Goal: Task Accomplishment & Management: Manage account settings

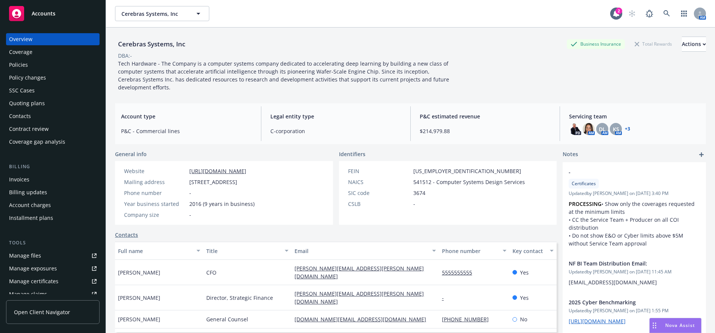
click at [22, 65] on div "Policies" at bounding box center [18, 65] width 19 height 12
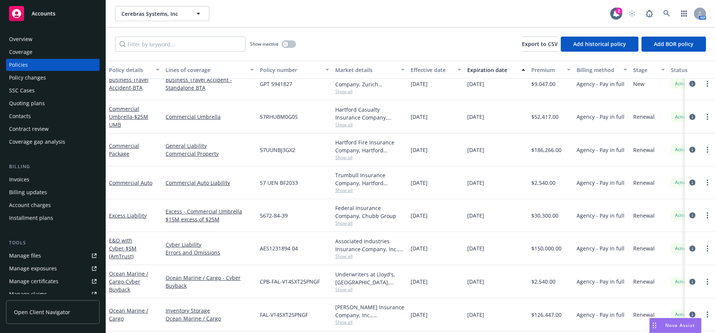
scroll to position [558, 0]
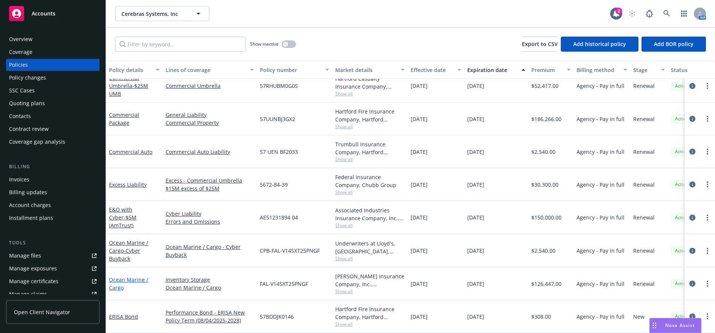
click at [128, 277] on link "Ocean Marine / Cargo" at bounding box center [128, 283] width 39 height 15
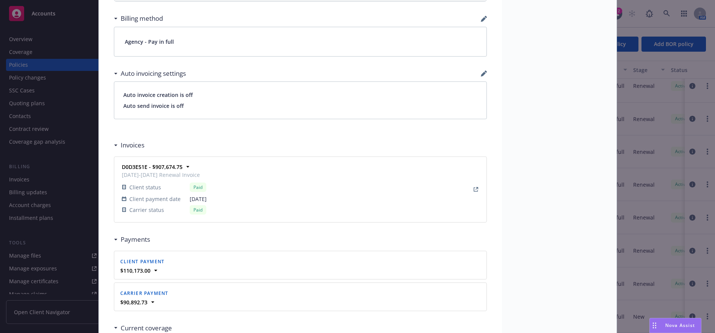
scroll to position [769, 0]
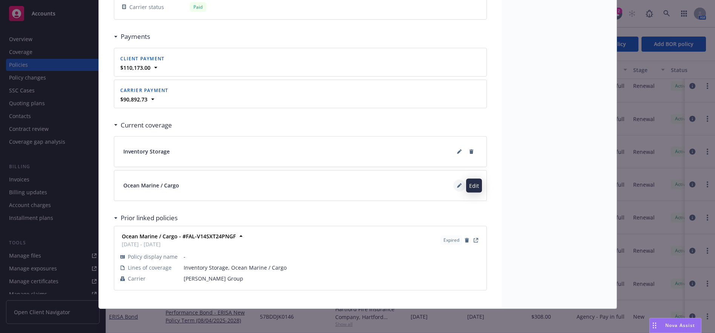
click at [457, 183] on icon at bounding box center [459, 185] width 5 height 5
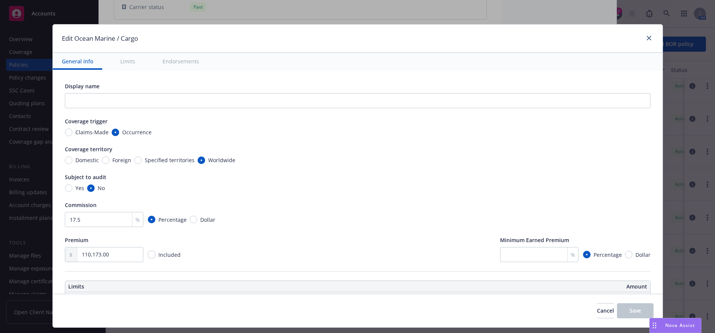
scroll to position [151, 0]
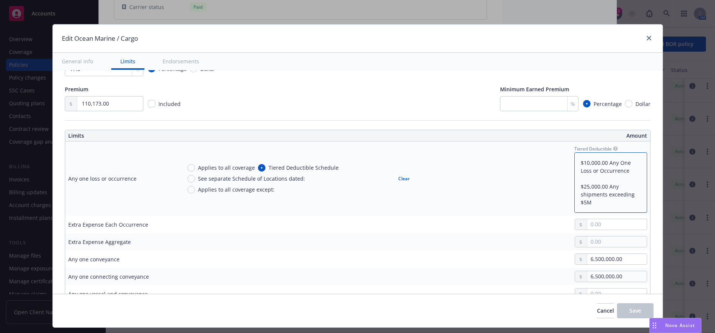
click at [591, 180] on textarea "$10,000.00 Any One Loss or Occurrence $25,000.00 Any shipments exceeding $5M" at bounding box center [610, 182] width 73 height 60
type textarea "x"
type textarea "$10,000.00 Any One Loss or Occurrence $25,000.00 Any shipments exceeding $5M"
type textarea "x"
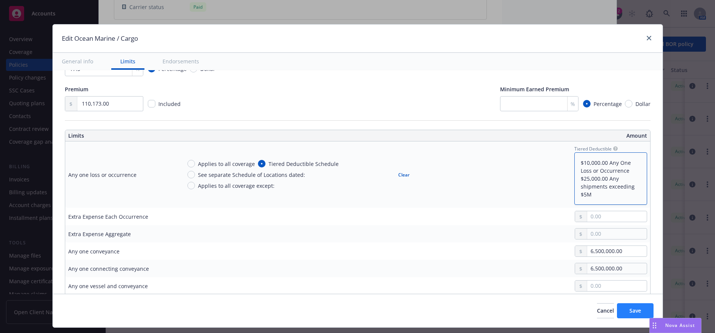
type textarea "$10,000.00 Any One Loss or Occurrence $25,000.00 Any shipments exceeding $5M"
click at [632, 308] on span "Save" at bounding box center [636, 310] width 12 height 7
type textarea "x"
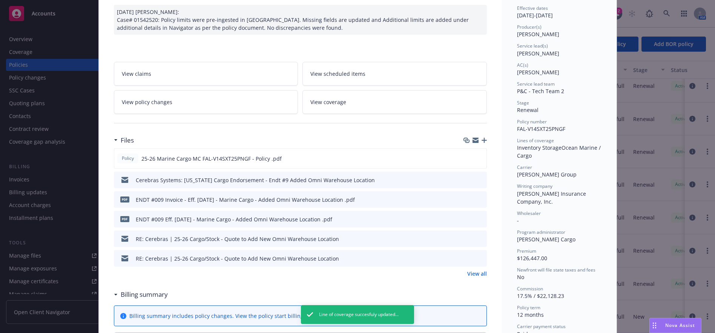
scroll to position [0, 0]
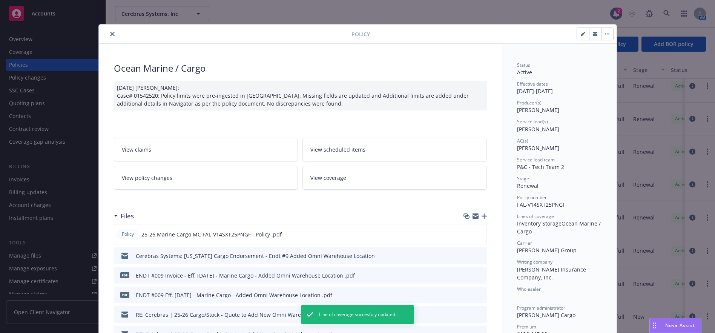
click at [110, 35] on icon "close" at bounding box center [112, 34] width 5 height 5
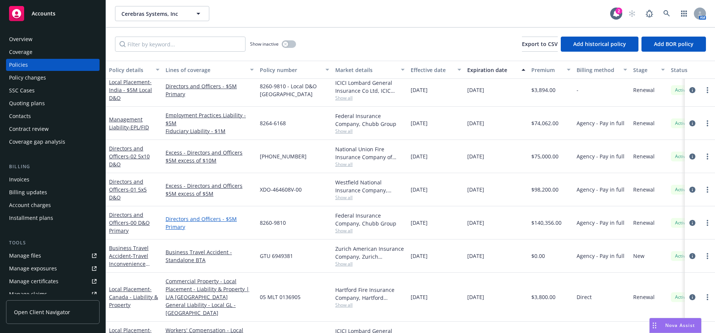
scroll to position [30, 0]
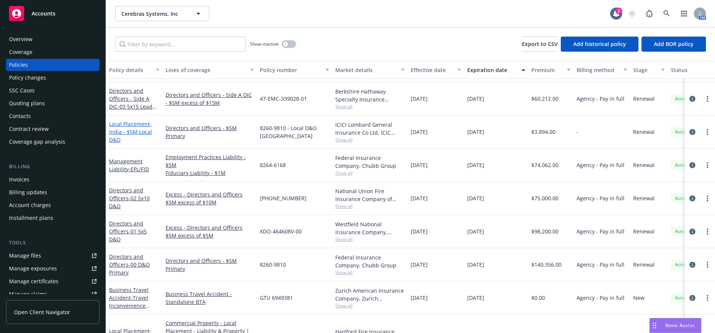
click at [133, 124] on link "Local Placement - [GEOGRAPHIC_DATA] - $5M Local D&O" at bounding box center [130, 131] width 43 height 23
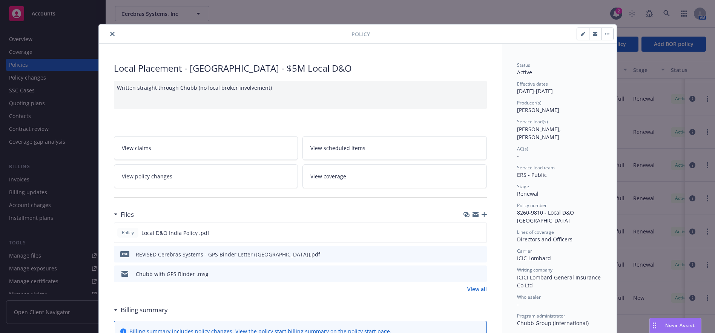
click at [581, 34] on icon "button" at bounding box center [583, 34] width 4 height 4
select select "RENEWAL"
select select "12"
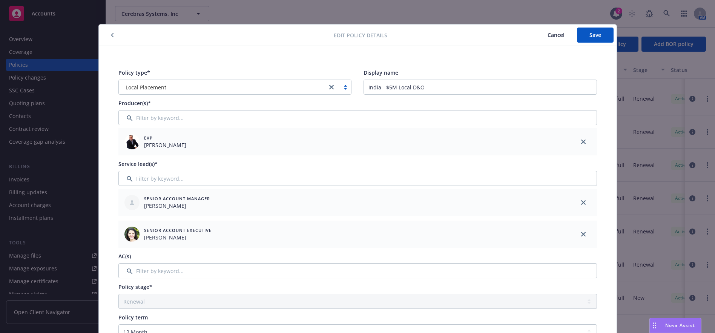
click at [111, 36] on icon "button" at bounding box center [112, 35] width 2 height 4
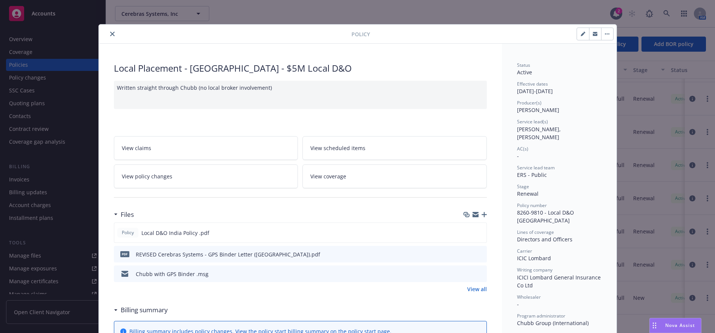
click at [110, 34] on icon "close" at bounding box center [112, 34] width 5 height 5
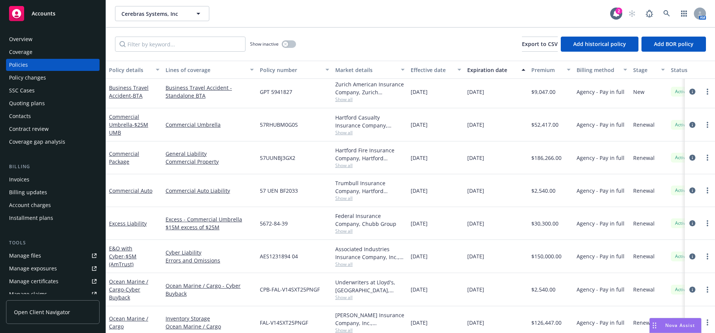
scroll to position [536, 0]
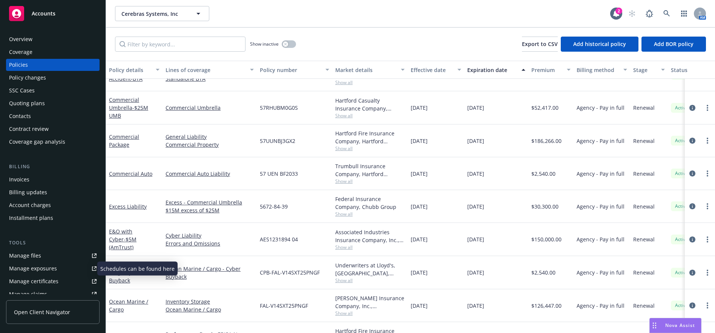
click at [31, 269] on div "Manage exposures" at bounding box center [33, 269] width 48 height 12
click at [122, 140] on div "Commercial Package" at bounding box center [134, 141] width 51 height 16
click at [120, 137] on link "Commercial Package" at bounding box center [124, 140] width 30 height 15
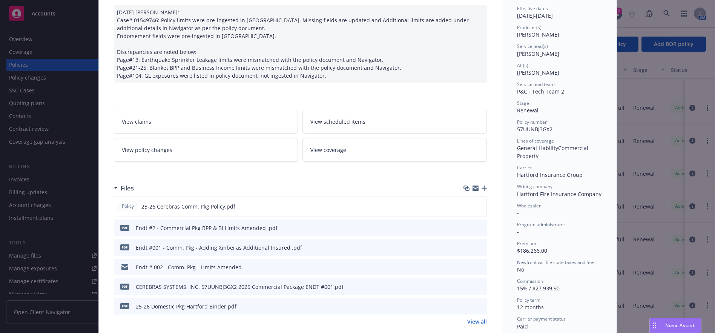
scroll to position [113, 0]
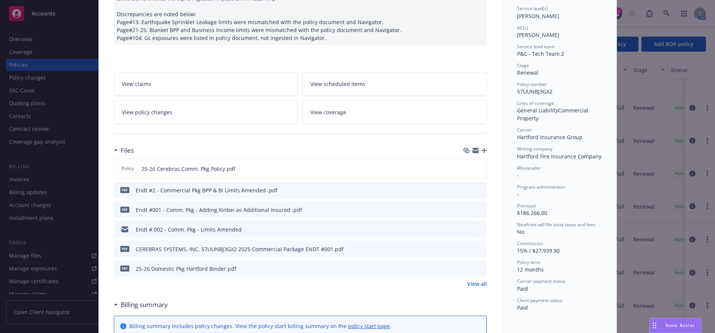
click at [476, 269] on icon "preview file" at bounding box center [479, 268] width 7 height 5
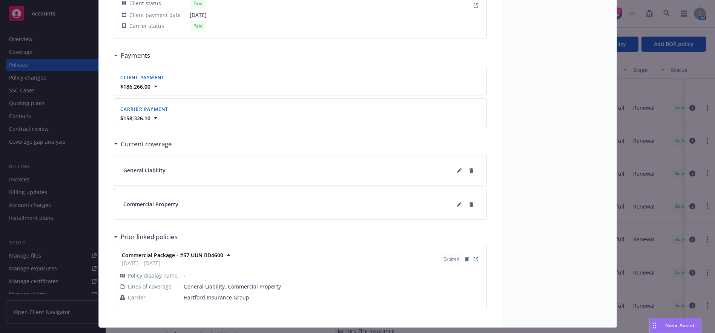
scroll to position [816, 0]
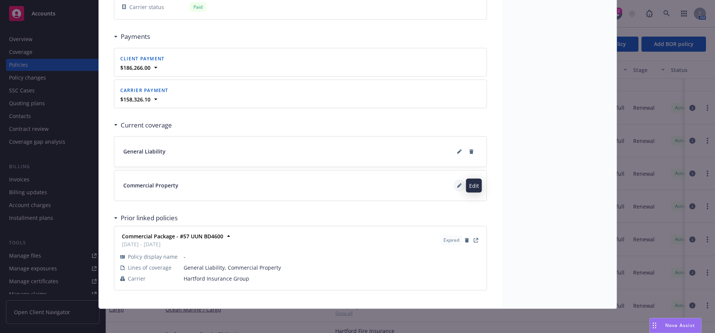
click at [457, 185] on icon at bounding box center [459, 186] width 4 height 4
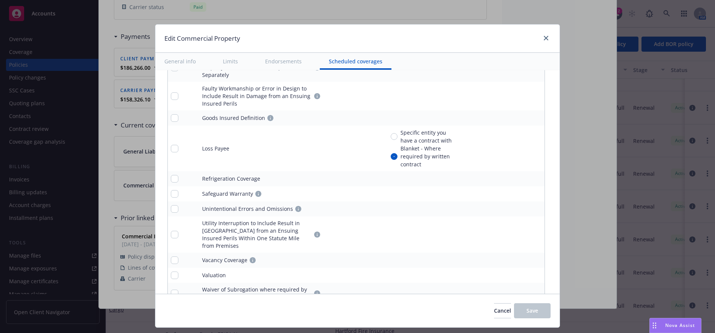
scroll to position [2975, 0]
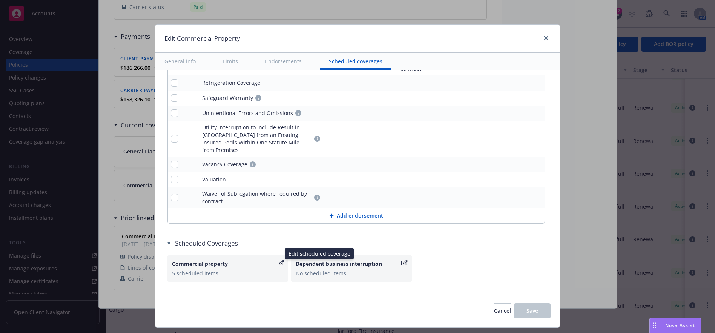
click at [278, 260] on icon "button" at bounding box center [281, 263] width 6 height 6
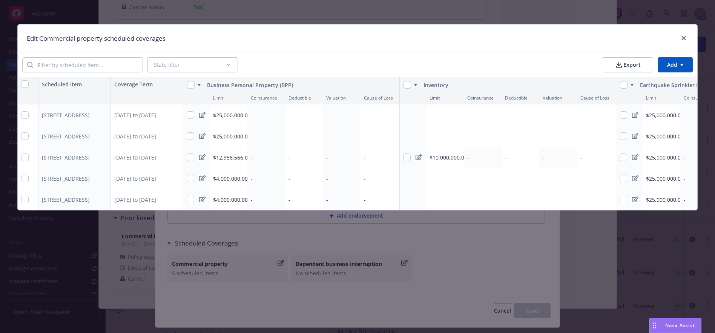
click at [204, 157] on icon at bounding box center [202, 157] width 6 height 6
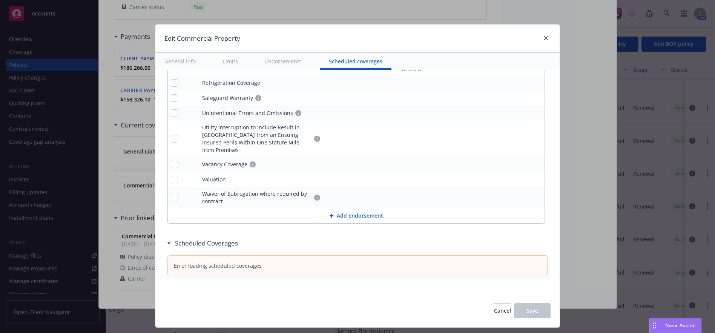
scroll to position [2969, 0]
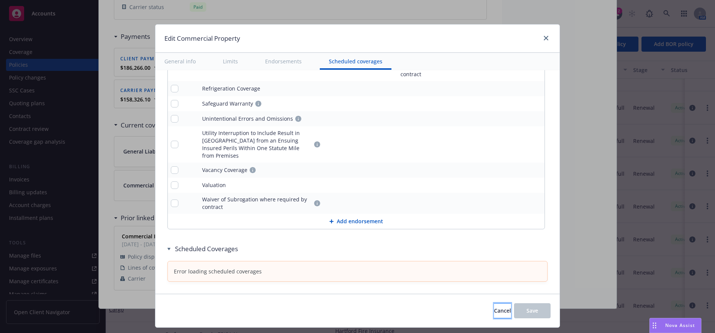
click at [502, 310] on button "Cancel" at bounding box center [502, 310] width 17 height 15
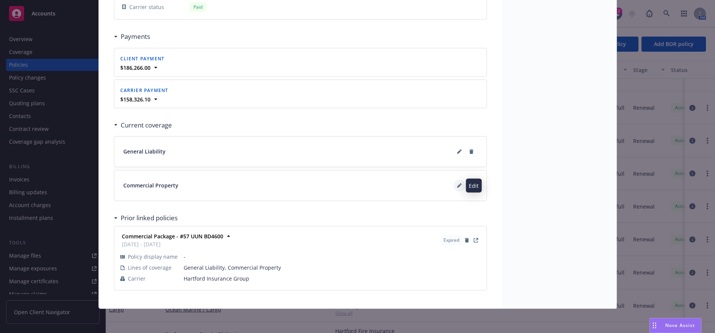
click at [457, 185] on icon at bounding box center [459, 185] width 5 height 5
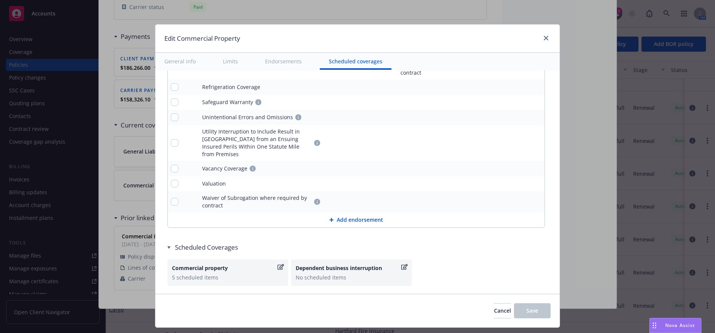
scroll to position [2975, 0]
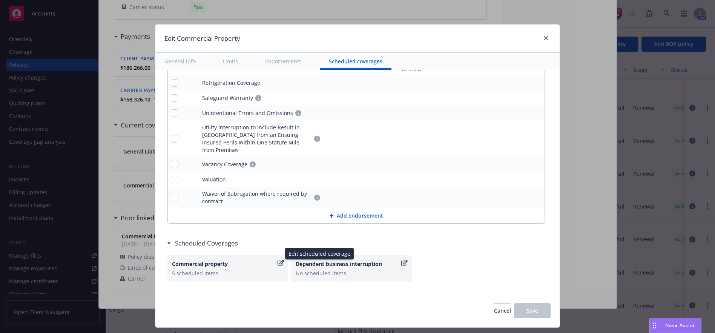
click at [278, 260] on icon "button" at bounding box center [281, 263] width 6 height 6
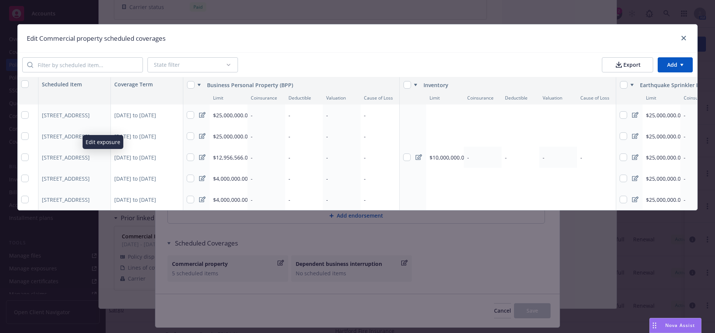
click at [103, 157] on icon "button" at bounding box center [103, 158] width 4 height 4
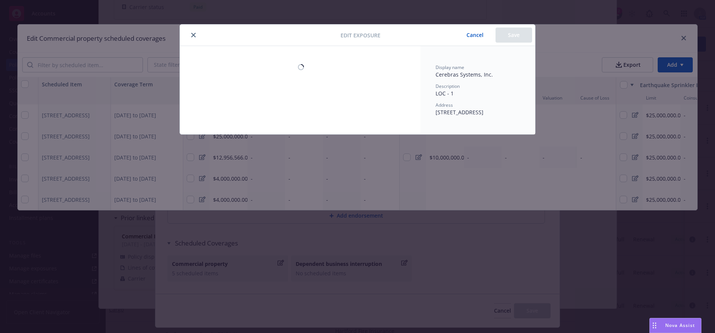
type textarea "x"
select select "NO"
select select "OTHER"
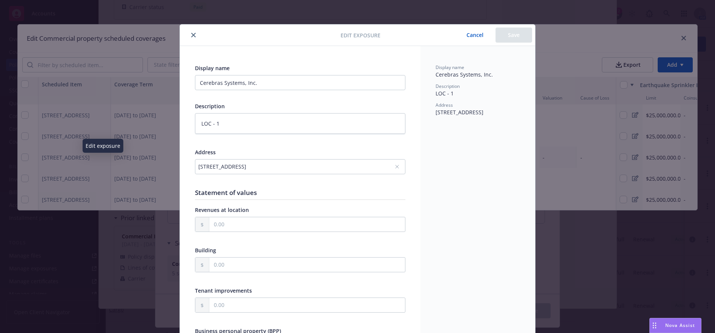
type textarea "x"
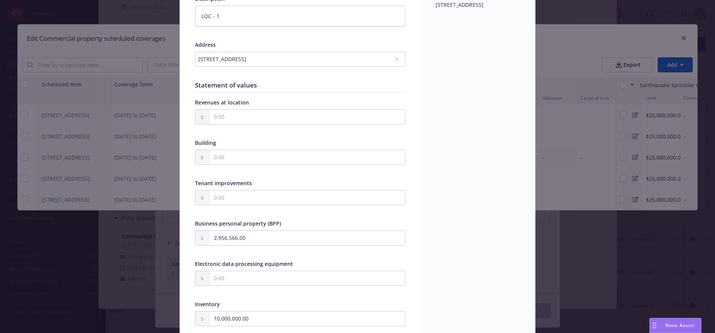
scroll to position [0, 0]
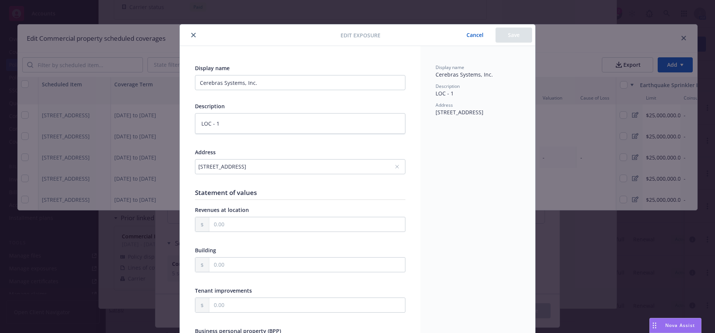
click at [470, 34] on button "Cancel" at bounding box center [475, 35] width 41 height 15
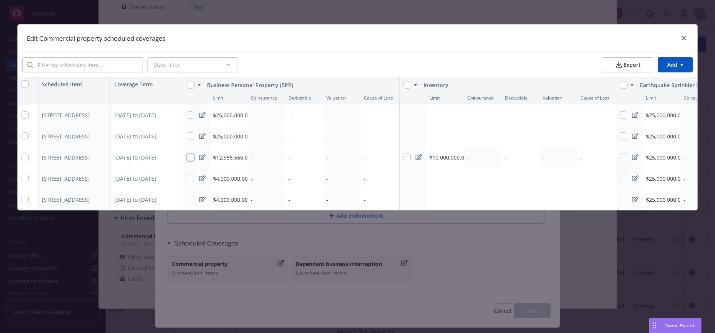
click at [192, 156] on input "checkbox" at bounding box center [191, 158] width 8 height 8
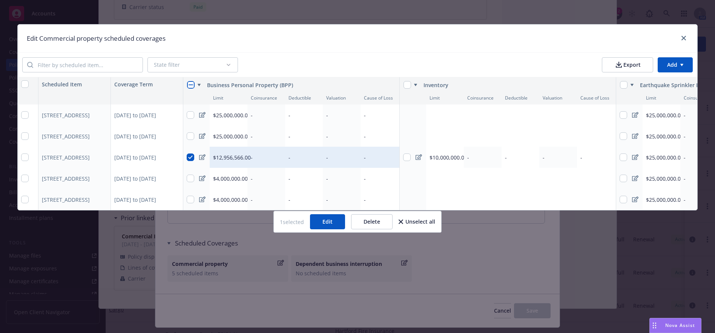
click at [380, 224] on button "Delete" at bounding box center [371, 221] width 41 height 15
checkbox input "false"
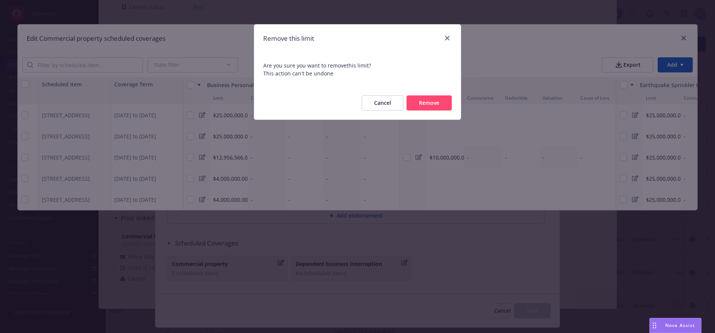
click at [425, 97] on button "Remove" at bounding box center [429, 102] width 45 height 15
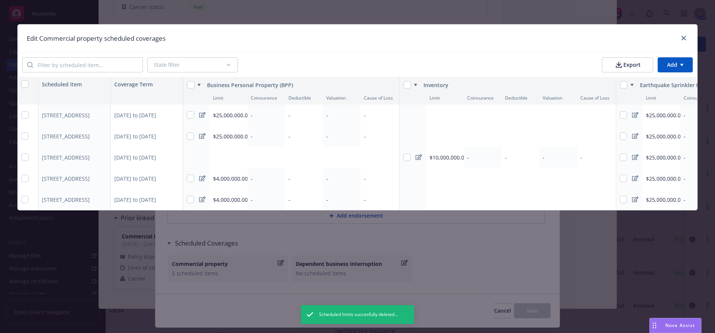
click at [215, 157] on div "Add limit" at bounding box center [222, 157] width 19 height 6
click at [684, 37] on icon "close" at bounding box center [684, 38] width 5 height 5
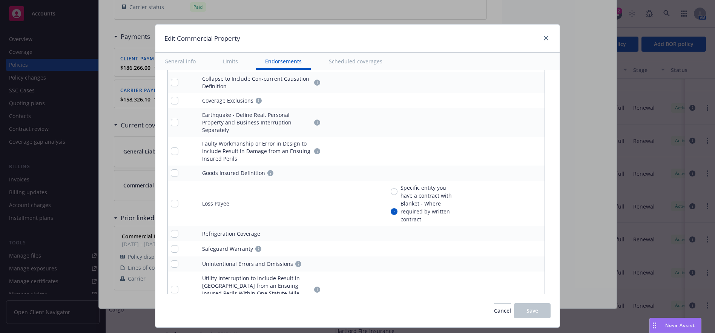
scroll to position [2975, 0]
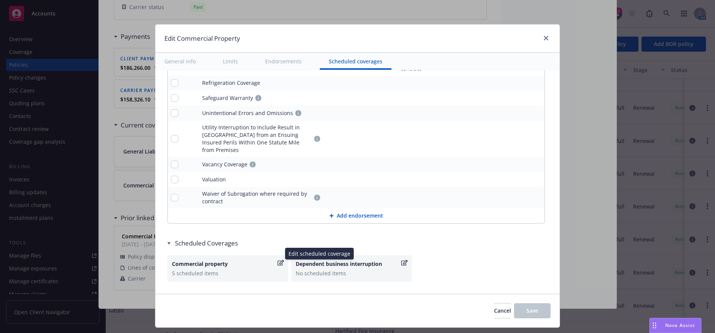
click at [278, 260] on icon "button" at bounding box center [281, 263] width 6 height 6
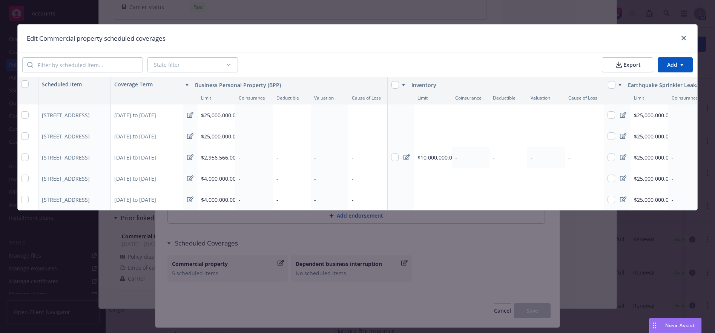
scroll to position [0, 0]
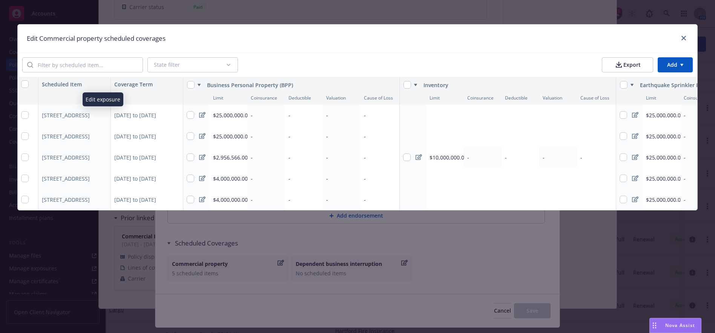
click at [101, 116] on icon "button" at bounding box center [103, 116] width 4 height 4
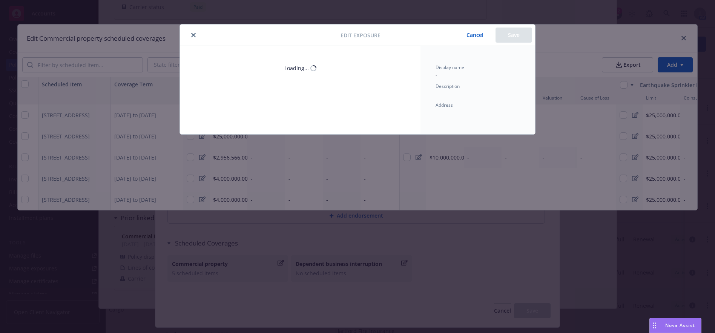
scroll to position [2975, 0]
type textarea "x"
select select "OTHER"
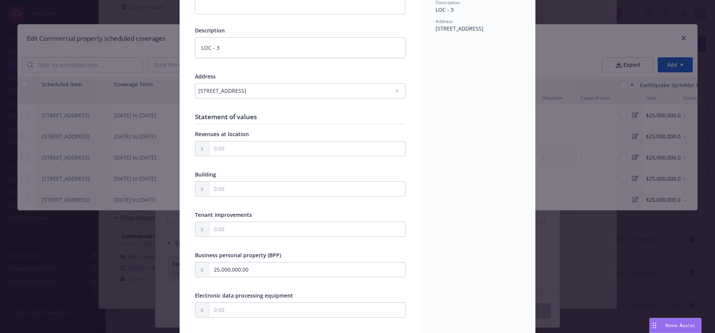
scroll to position [0, 0]
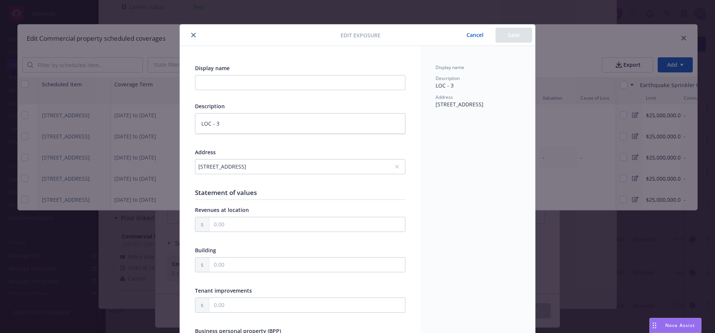
click at [191, 34] on icon "close" at bounding box center [193, 35] width 5 height 5
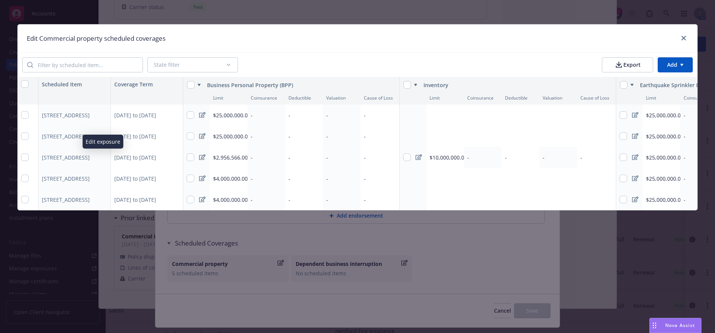
click at [103, 160] on button "button" at bounding box center [102, 157] width 9 height 9
type textarea "x"
select select "NO"
select select "OTHER"
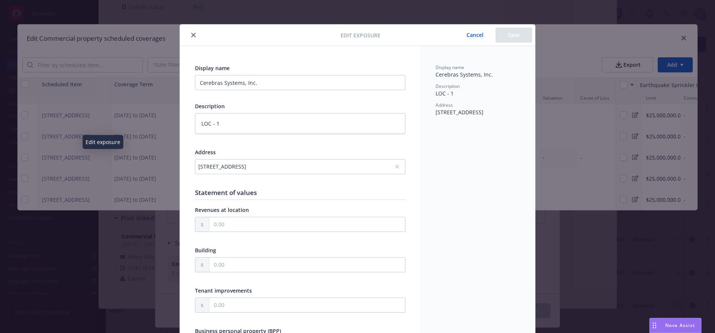
scroll to position [113, 0]
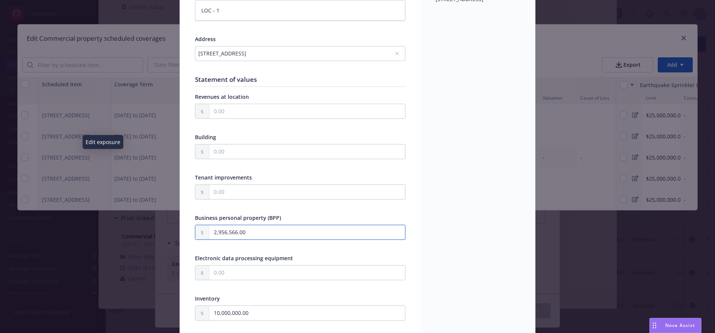
drag, startPoint x: 247, startPoint y: 235, endPoint x: 178, endPoint y: 233, distance: 68.7
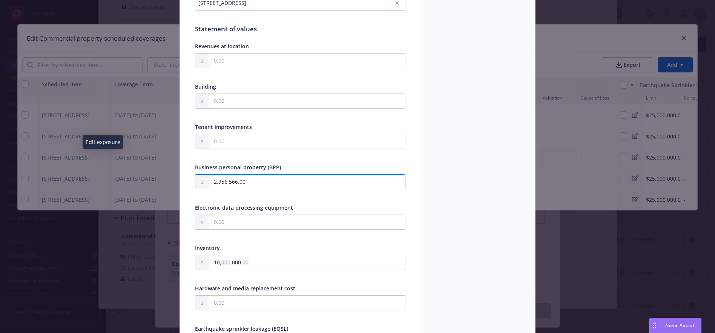
scroll to position [302, 0]
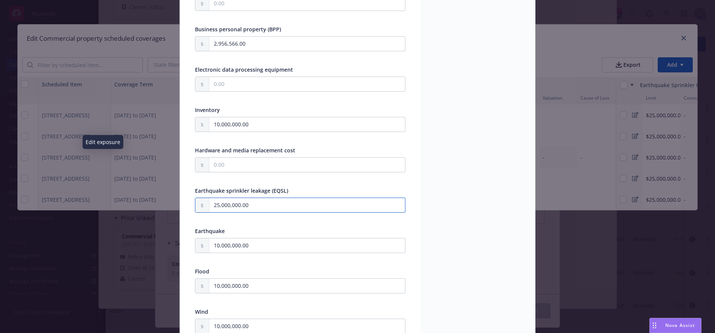
drag, startPoint x: 257, startPoint y: 207, endPoint x: 154, endPoint y: 207, distance: 103.4
click at [154, 207] on div "Edit exposure Cancel Save Display name Cerebras Systems, Inc. Description LOC -…" at bounding box center [357, 166] width 715 height 333
paste input ",956,566"
type textarea "x"
type input "2,956,566.00"
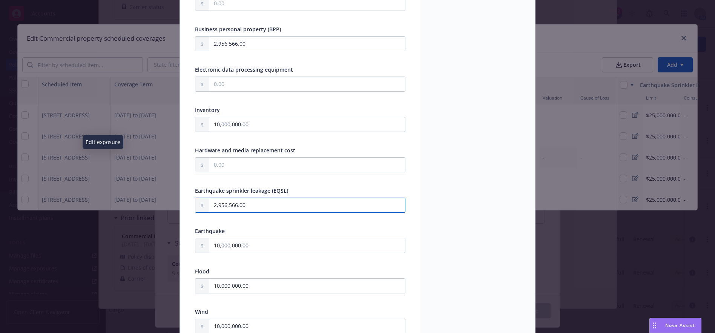
type textarea "x"
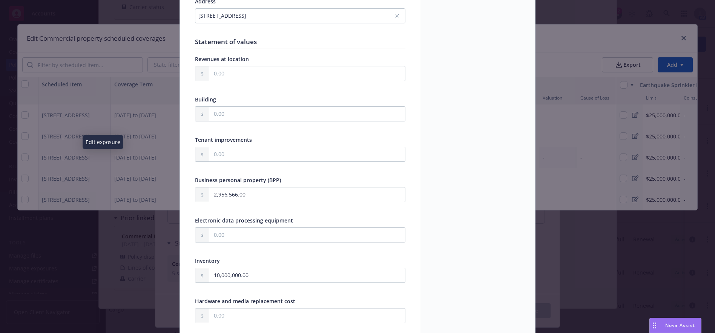
scroll to position [0, 0]
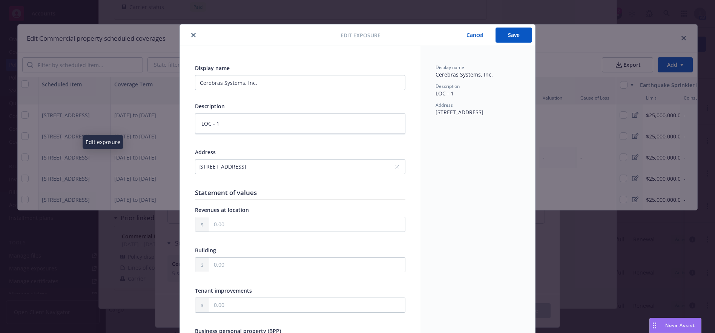
type input "2,956,566.00"
click at [502, 39] on button "Save" at bounding box center [514, 35] width 37 height 15
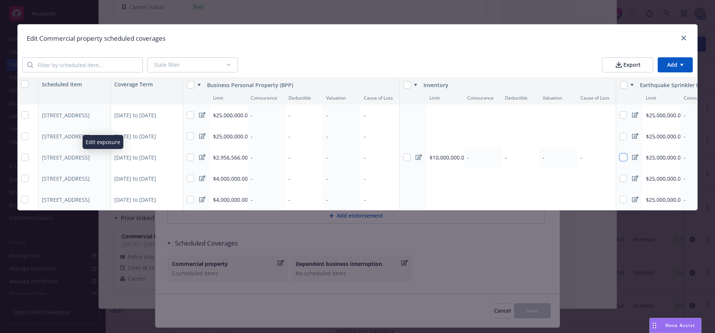
click at [621, 157] on input "checkbox" at bounding box center [624, 158] width 8 height 8
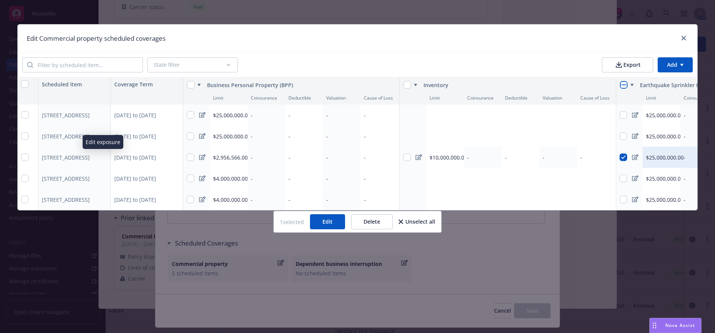
click at [378, 226] on button "Delete" at bounding box center [371, 221] width 41 height 15
checkbox input "false"
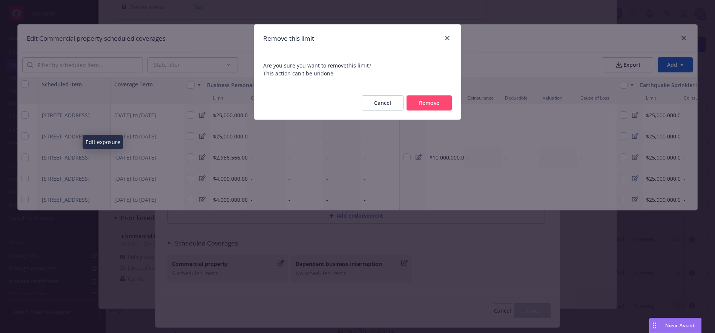
click at [433, 102] on button "Remove" at bounding box center [429, 102] width 45 height 15
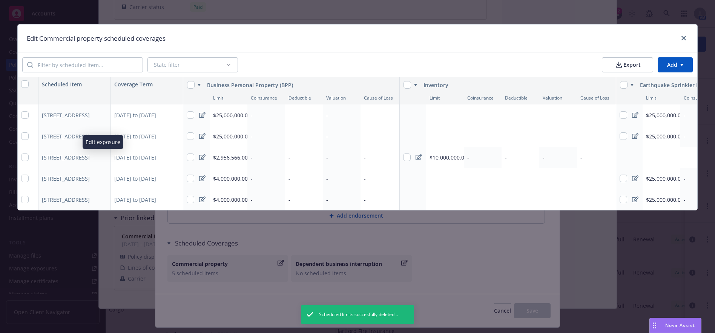
click at [664, 157] on div "Add limit" at bounding box center [655, 157] width 19 height 6
type textarea "x"
click at [624, 179] on input "checkbox" at bounding box center [624, 179] width 8 height 8
checkbox input "true"
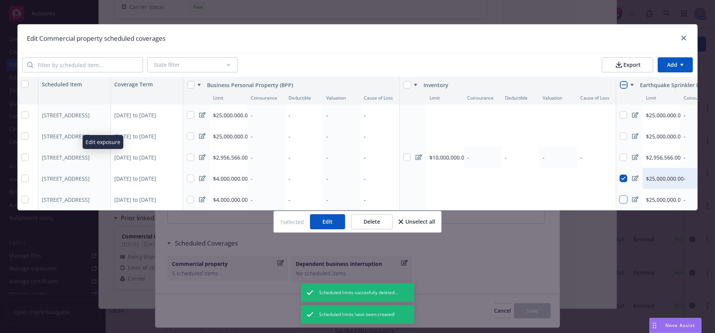
click at [625, 199] on input "checkbox" at bounding box center [624, 200] width 8 height 8
checkbox input "true"
click at [365, 227] on button "Delete" at bounding box center [371, 221] width 41 height 15
checkbox input "false"
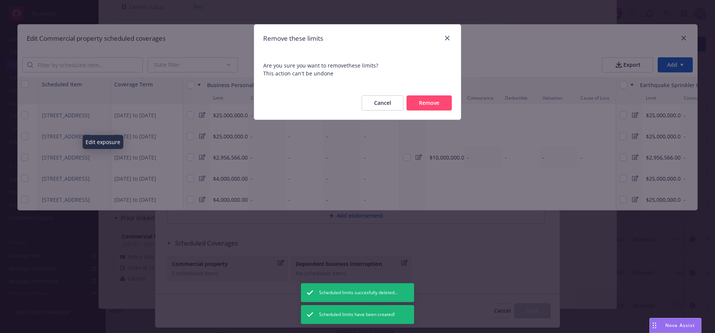
click at [436, 109] on button "Remove" at bounding box center [429, 102] width 45 height 15
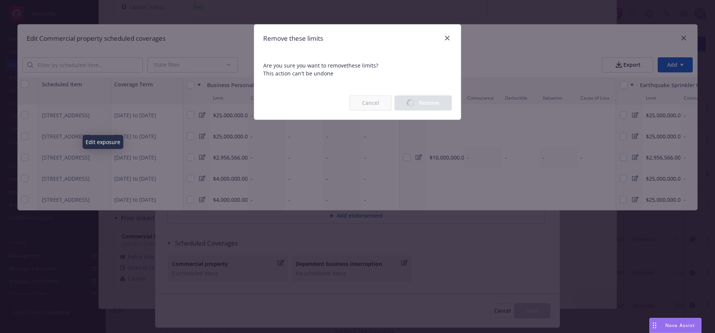
type textarea "x"
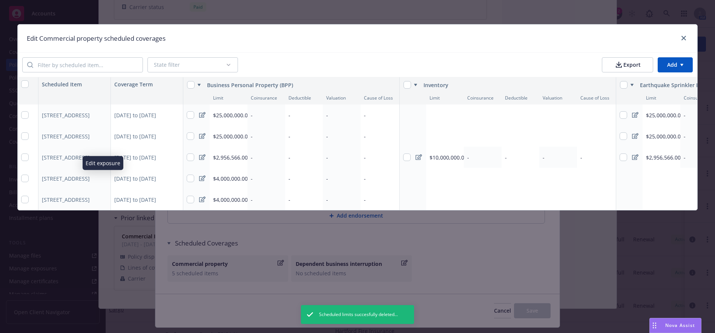
click at [103, 179] on icon "button" at bounding box center [103, 179] width 4 height 4
select select "OTHER"
select select "FULLY"
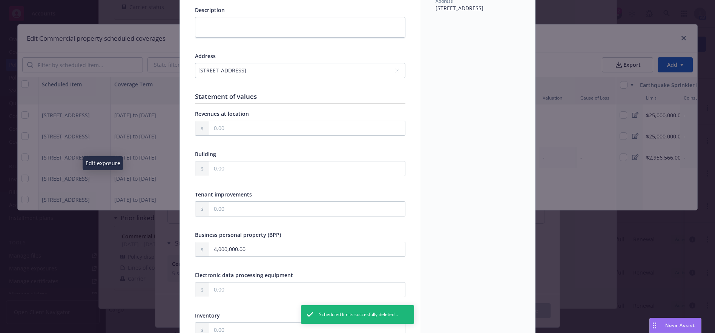
scroll to position [98, 0]
drag, startPoint x: 256, startPoint y: 246, endPoint x: 193, endPoint y: 250, distance: 63.9
click at [195, 250] on div "4,000,000.00" at bounding box center [300, 247] width 210 height 15
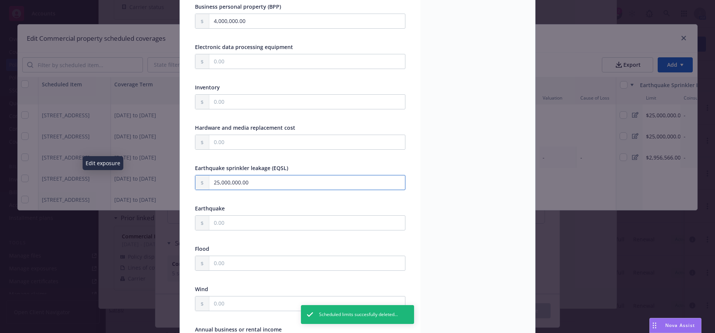
drag, startPoint x: 253, startPoint y: 184, endPoint x: 212, endPoint y: 172, distance: 42.8
click at [166, 181] on div "Edit exposure Cancel Save Display name Description Address [STREET_ADDRESS] Sta…" at bounding box center [357, 166] width 715 height 333
type textarea "x"
paste input "4"
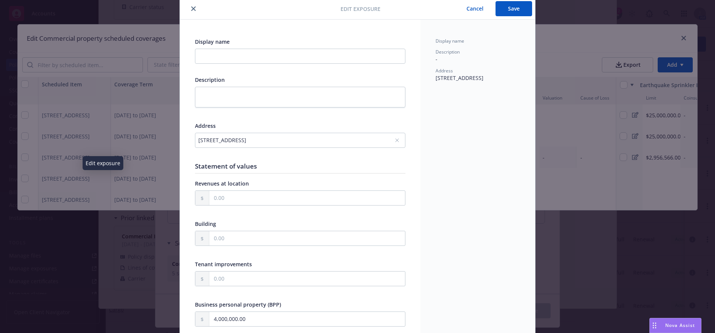
scroll to position [0, 0]
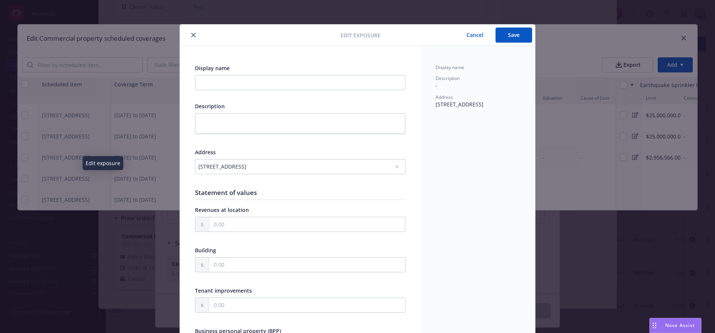
type input "4,000,000.00"
click at [519, 35] on button "Save" at bounding box center [514, 35] width 37 height 15
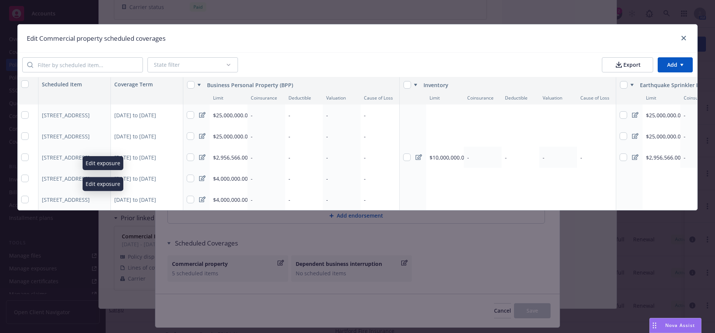
click at [103, 200] on icon "button" at bounding box center [103, 200] width 4 height 4
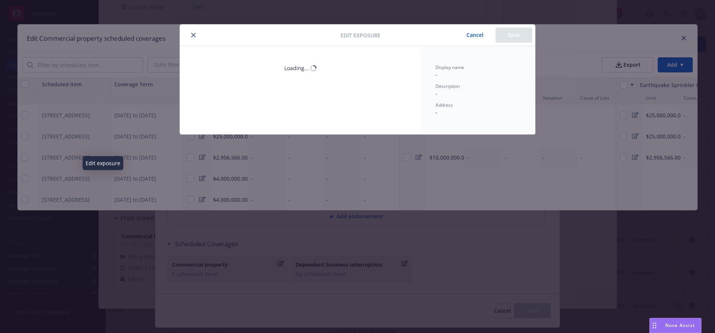
type textarea "x"
select select "NON_COMBUSTIBLE"
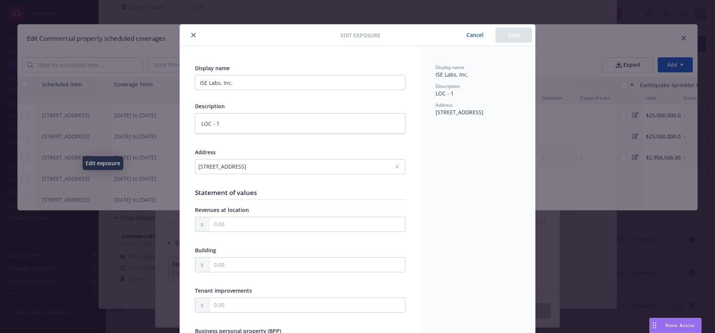
scroll to position [264, 0]
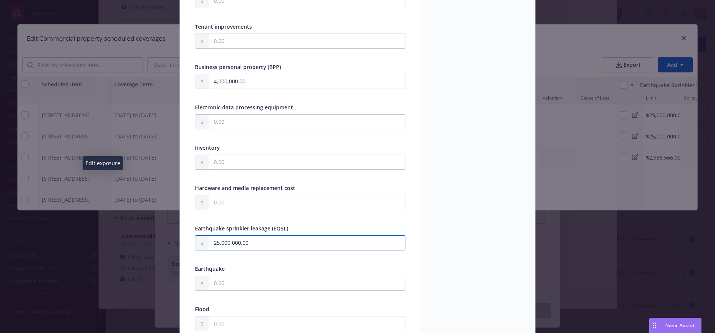
drag, startPoint x: 249, startPoint y: 240, endPoint x: 169, endPoint y: 245, distance: 80.5
click at [169, 246] on div "Edit exposure Cancel Save Display name ISE Labs, Inc. Description LOC - 1 Addre…" at bounding box center [357, 166] width 715 height 333
paste input "4"
type textarea "x"
type input "4,000,000.00"
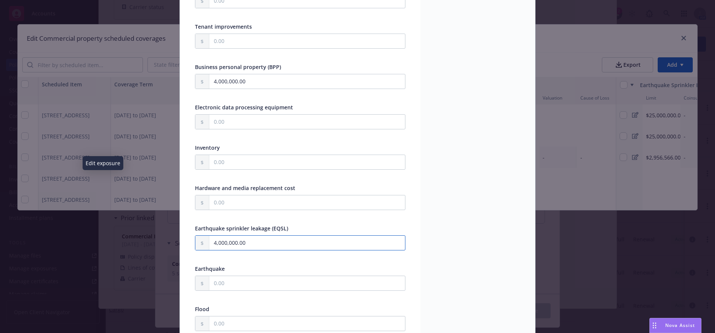
type textarea "x"
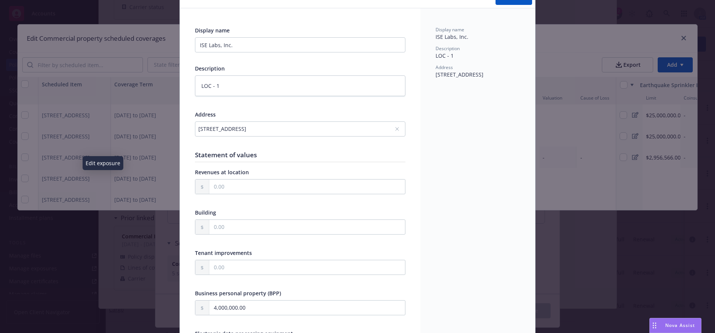
scroll to position [0, 0]
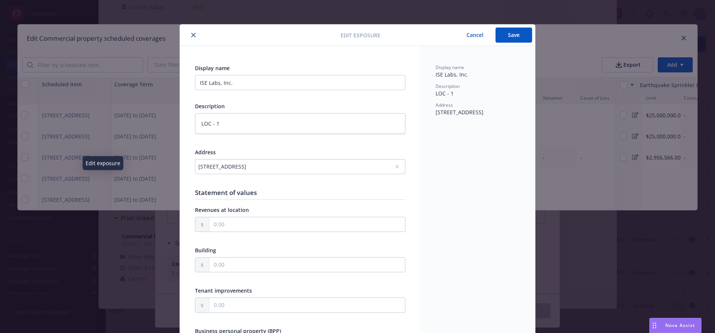
type input "4,000,000.00"
click at [502, 39] on button "Save" at bounding box center [514, 35] width 37 height 15
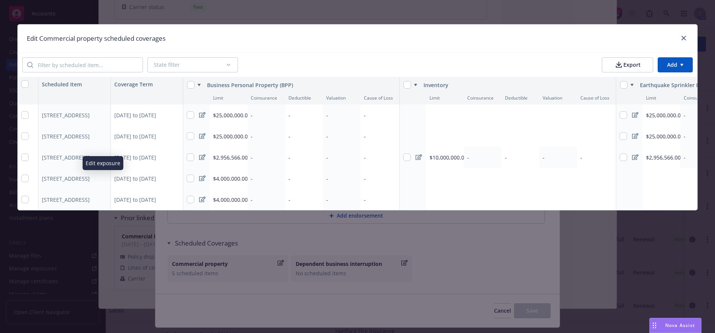
click at [660, 177] on div "Add limit" at bounding box center [655, 178] width 19 height 6
click at [662, 202] on div "Add limit" at bounding box center [655, 200] width 19 height 6
click at [299, 113] on div "-" at bounding box center [304, 114] width 38 height 21
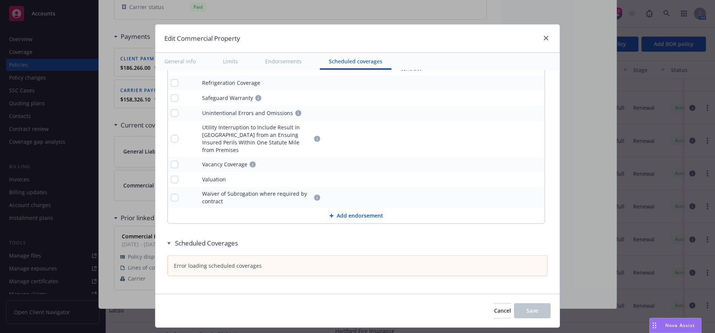
scroll to position [2969, 0]
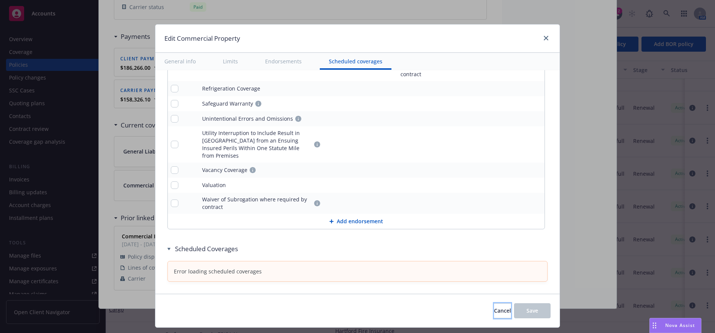
drag, startPoint x: 495, startPoint y: 310, endPoint x: 493, endPoint y: 264, distance: 45.7
click at [495, 310] on span "Cancel" at bounding box center [502, 310] width 17 height 7
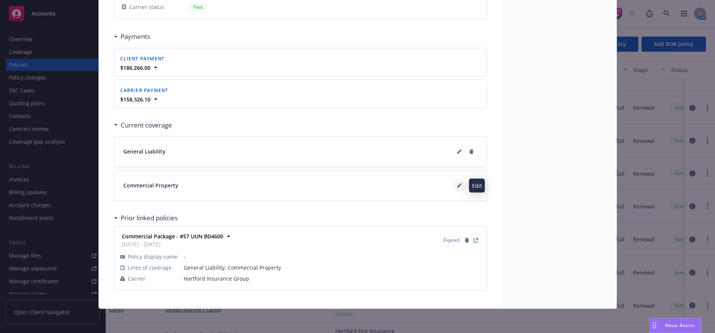
click at [453, 187] on button at bounding box center [459, 186] width 12 height 12
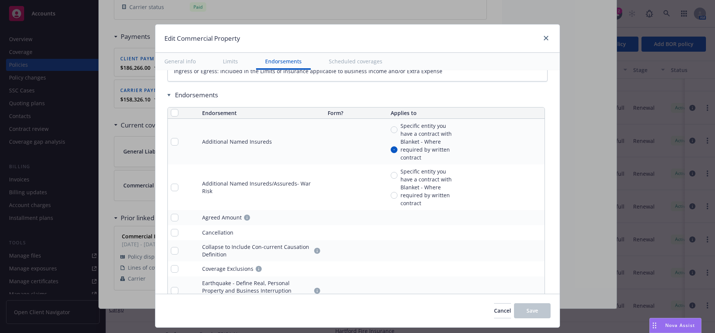
type textarea "x"
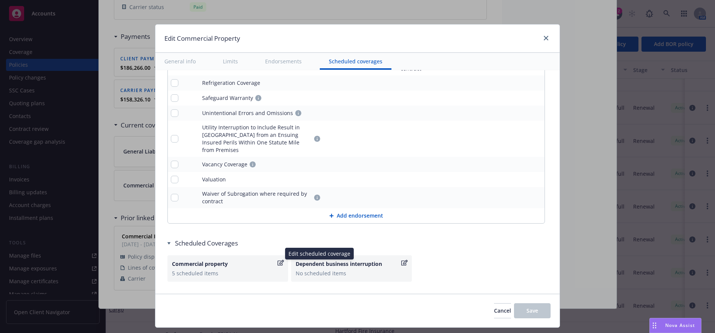
click at [278, 260] on icon "button" at bounding box center [281, 263] width 6 height 6
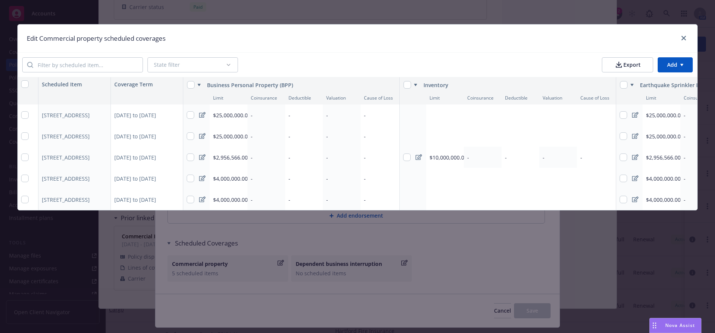
click at [203, 116] on icon at bounding box center [202, 115] width 6 height 6
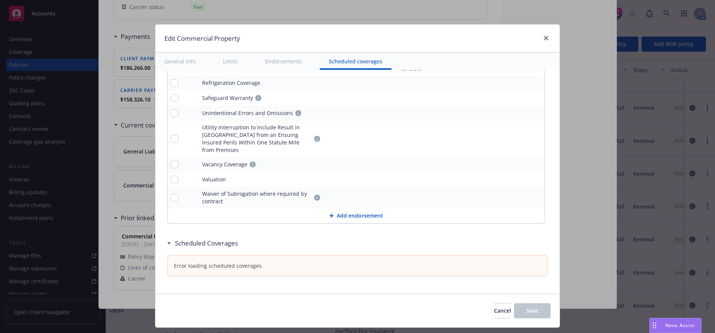
scroll to position [2969, 0]
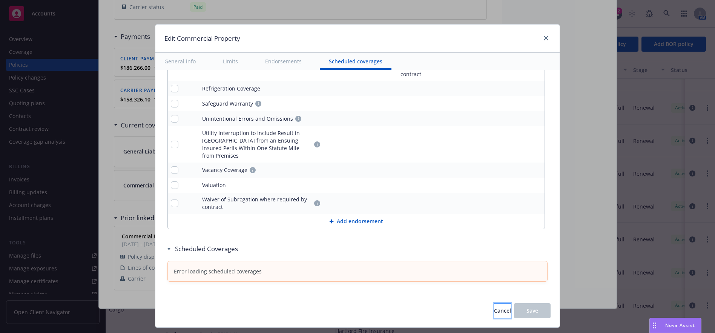
click at [494, 309] on span "Cancel" at bounding box center [502, 310] width 17 height 7
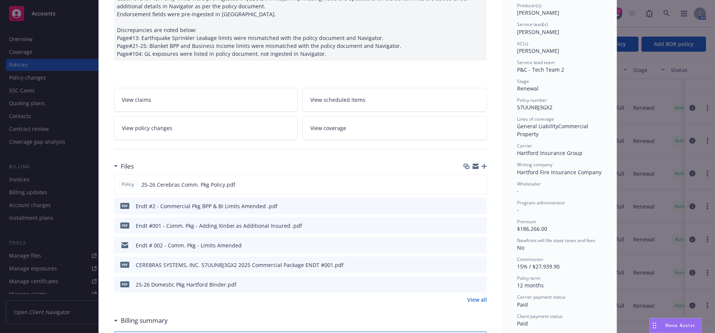
scroll to position [0, 0]
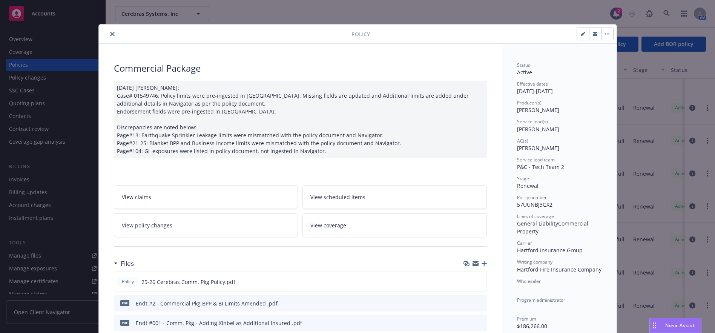
click at [110, 32] on icon "close" at bounding box center [112, 34] width 5 height 5
